Goal: Task Accomplishment & Management: Manage account settings

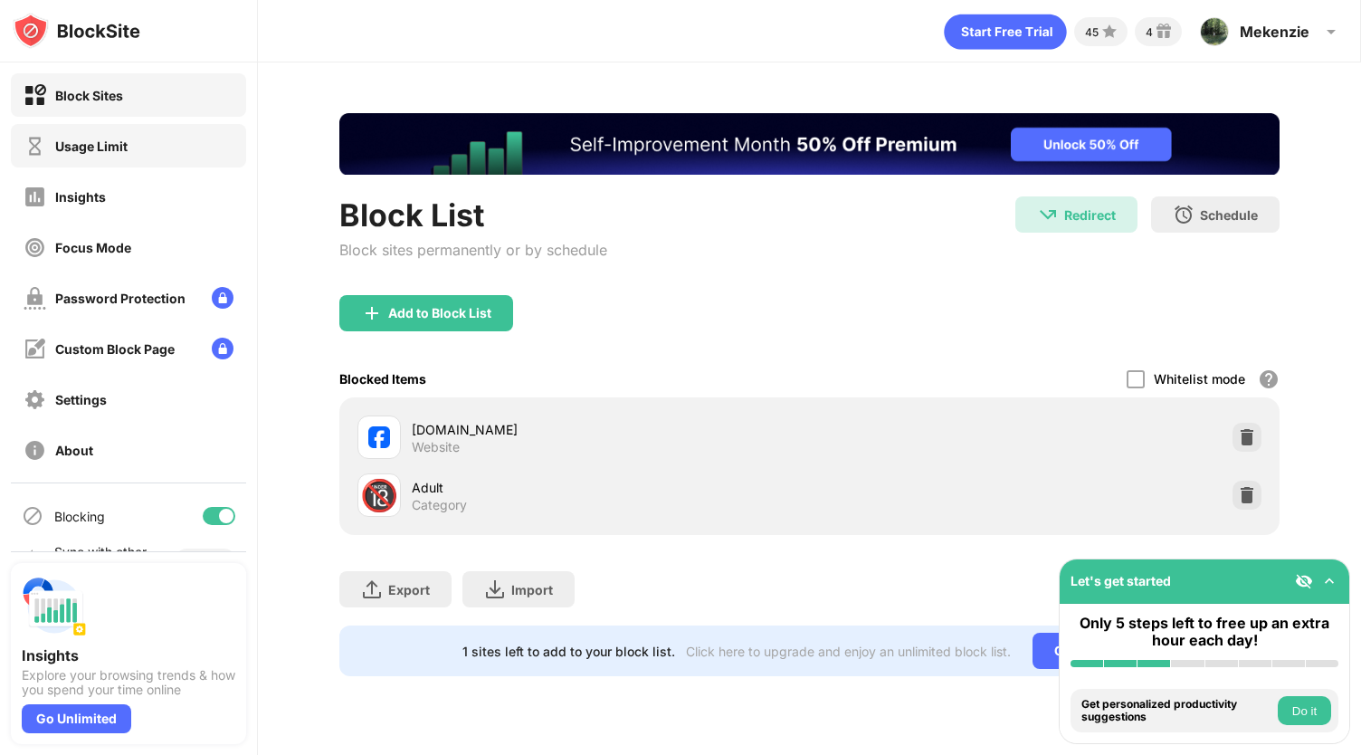
click at [152, 159] on div "Usage Limit" at bounding box center [128, 145] width 235 height 43
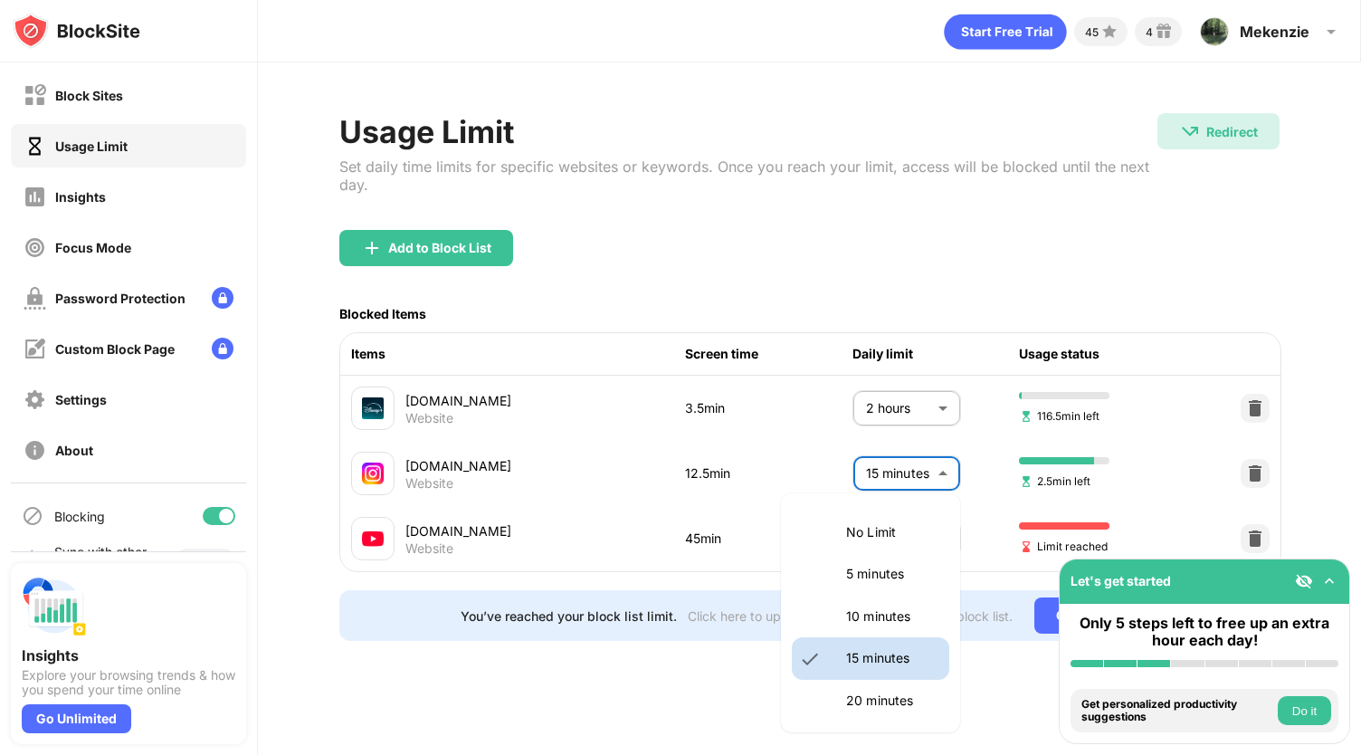
click at [950, 473] on body "Block Sites Usage Limit Insights Focus Mode Password Protection Custom Block Pa…" at bounding box center [680, 377] width 1361 height 755
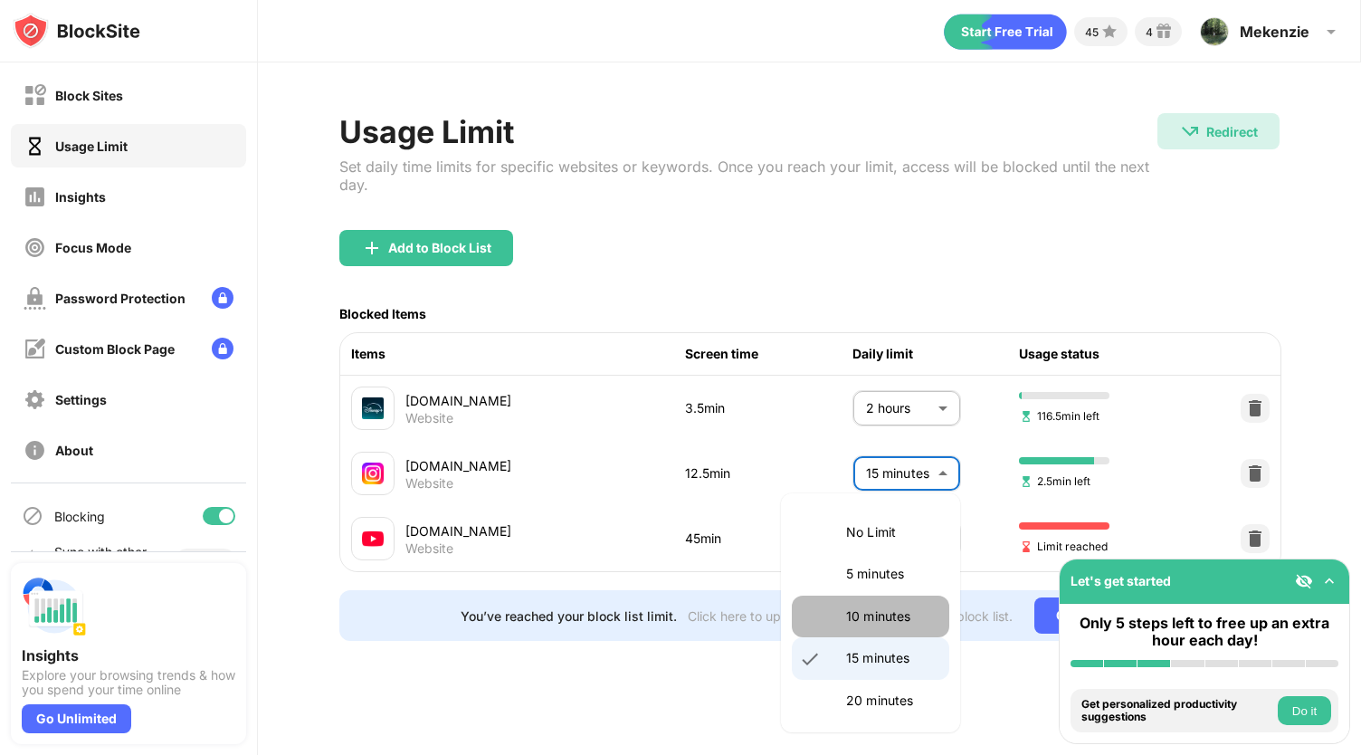
click at [881, 605] on li "10 minutes" at bounding box center [870, 616] width 157 height 42
type input "**"
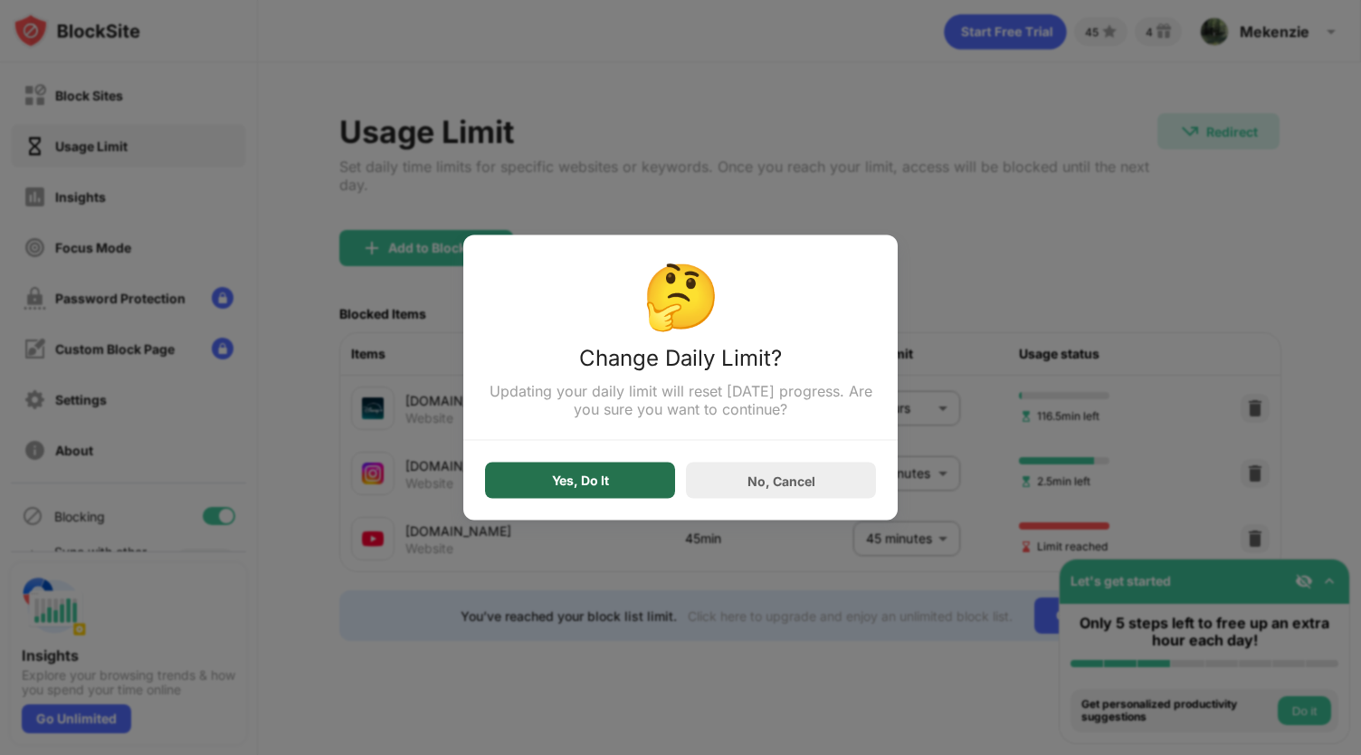
click at [588, 475] on div "Yes, Do It" at bounding box center [580, 480] width 57 height 14
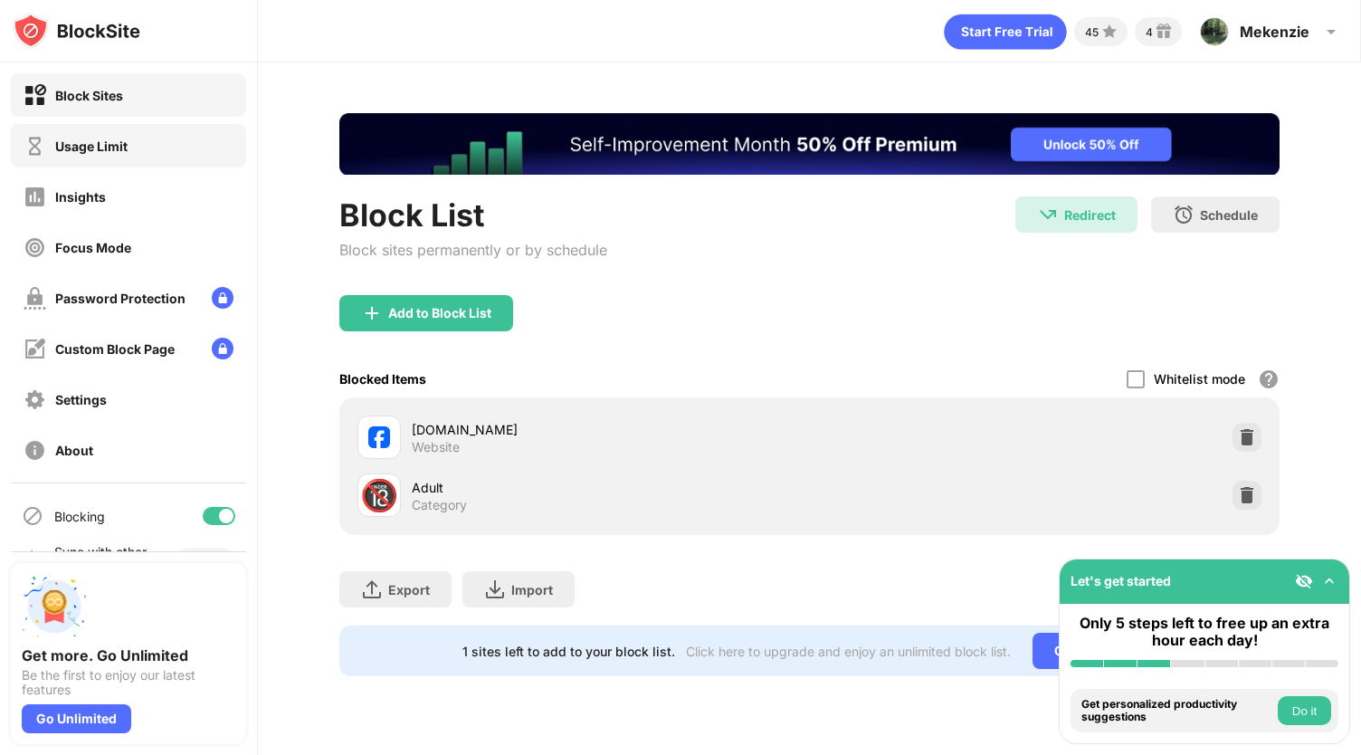
click at [147, 154] on div "Usage Limit" at bounding box center [128, 145] width 235 height 43
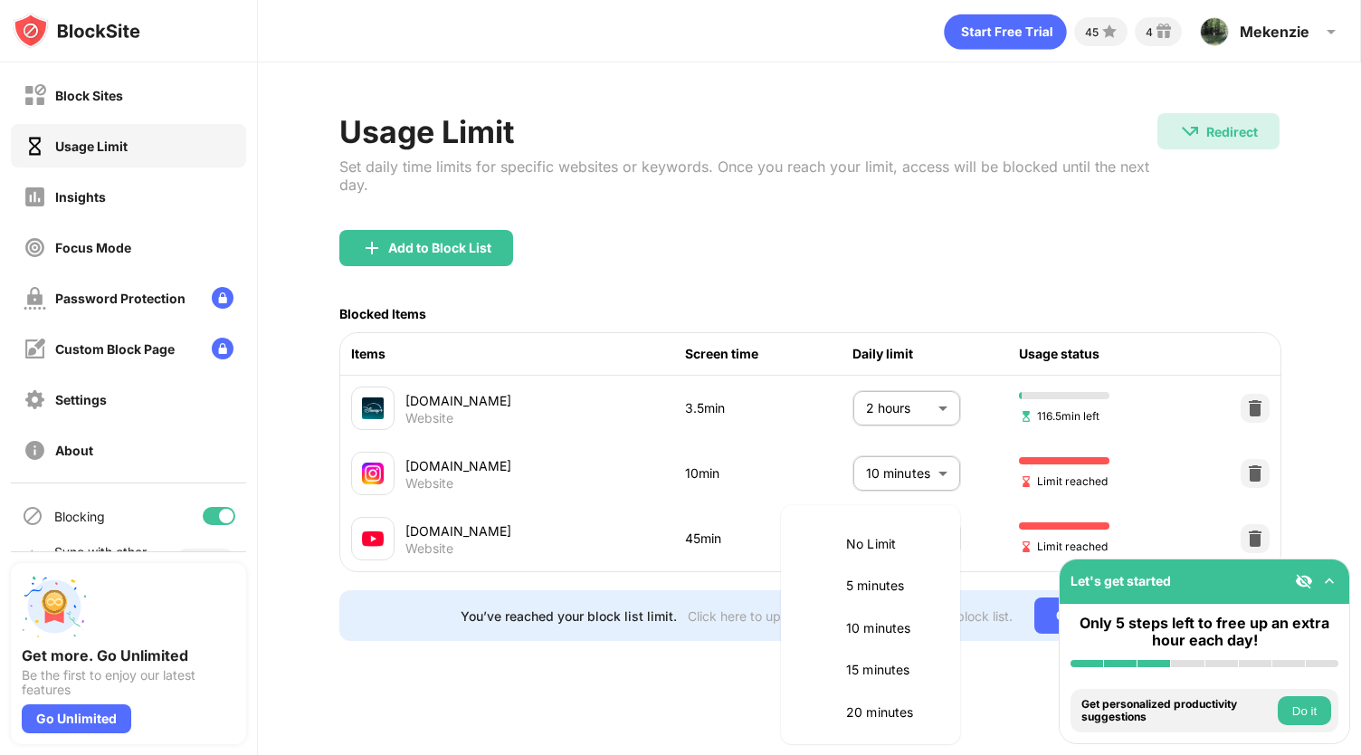
click at [905, 521] on body "Block Sites Usage Limit Insights Focus Mode Password Protection Custom Block Pa…" at bounding box center [680, 377] width 1361 height 755
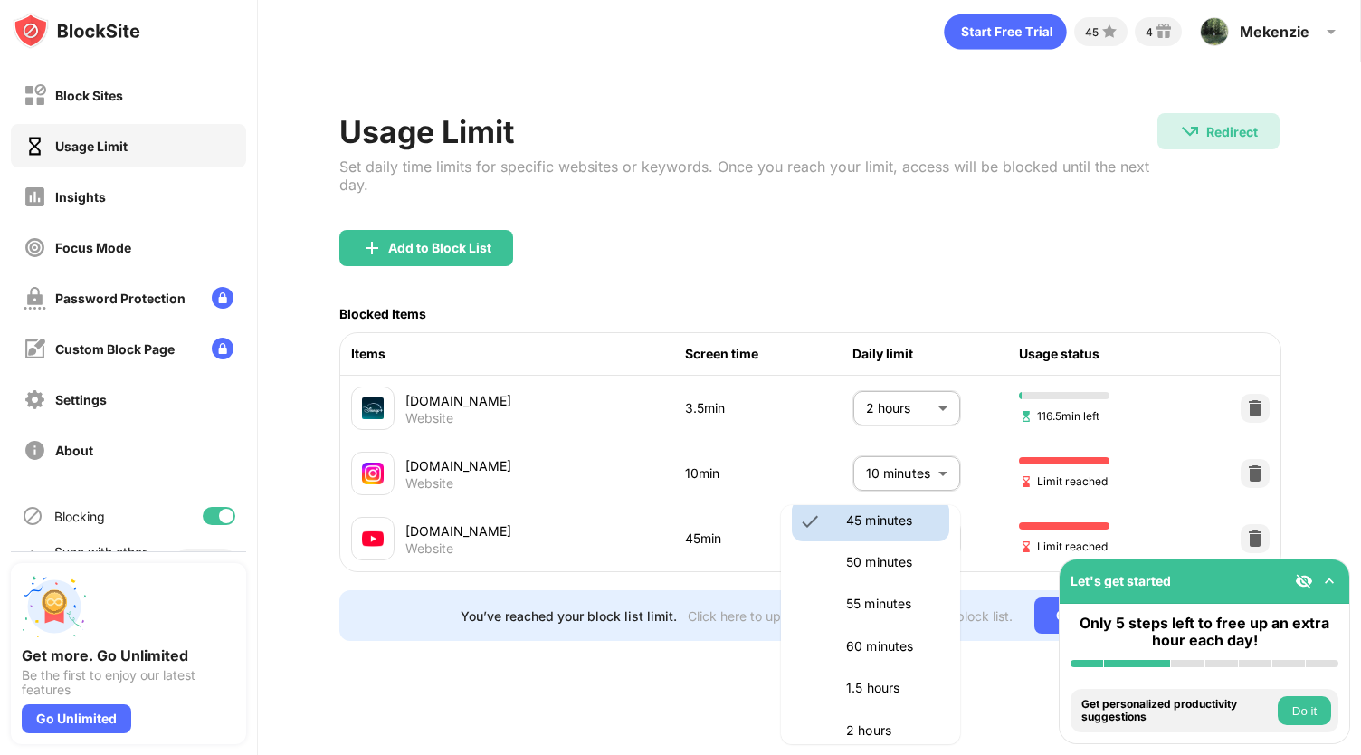
scroll to position [413, 0]
click at [887, 630] on p "60 minutes" at bounding box center [892, 635] width 92 height 20
type input "**"
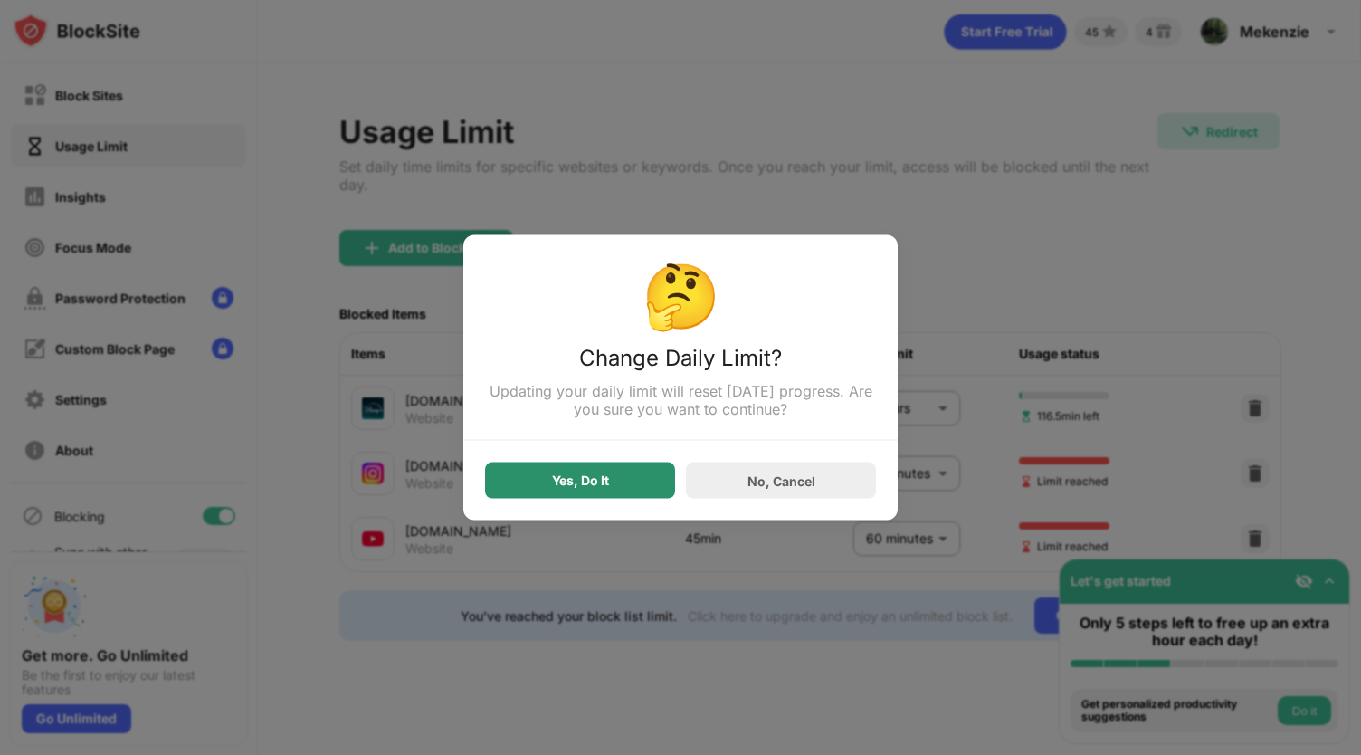
click at [636, 480] on div "Yes, Do It" at bounding box center [580, 480] width 190 height 36
